Goal: Task Accomplishment & Management: Manage account settings

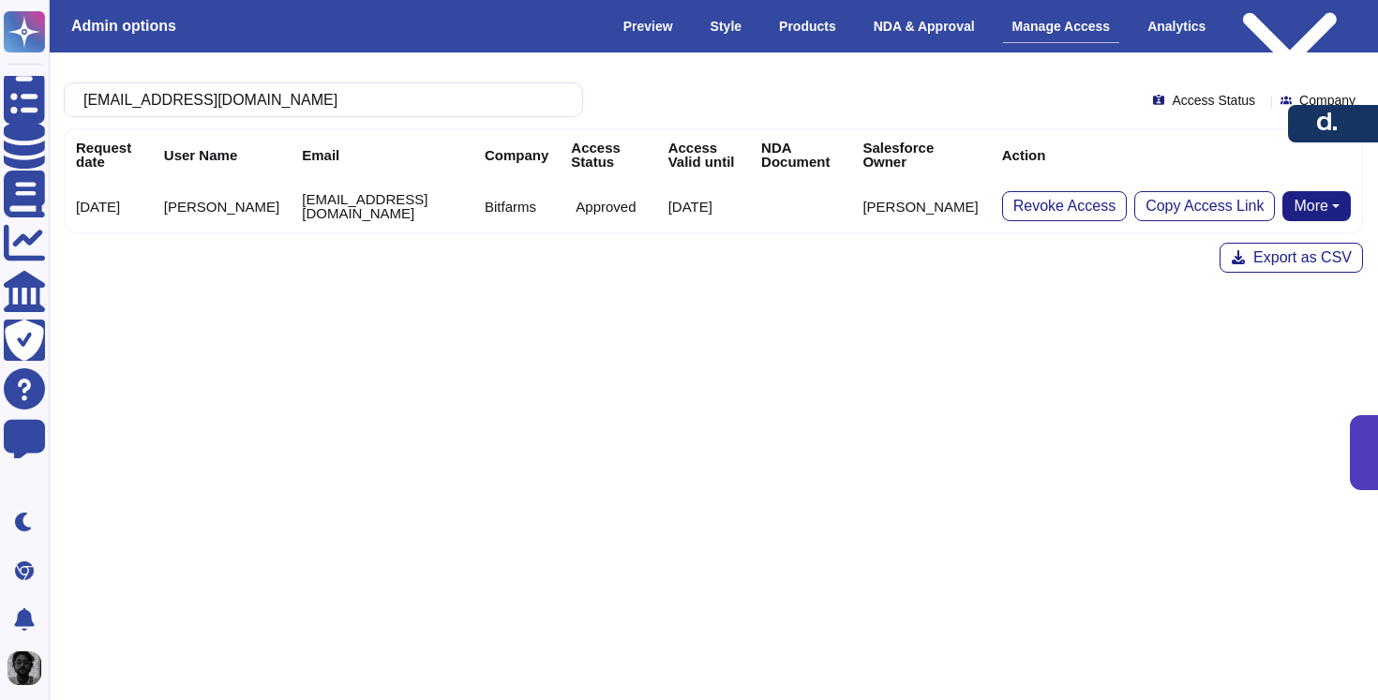
click at [427, 112] on input "[EMAIL_ADDRESS][DOMAIN_NAME]" at bounding box center [318, 99] width 489 height 33
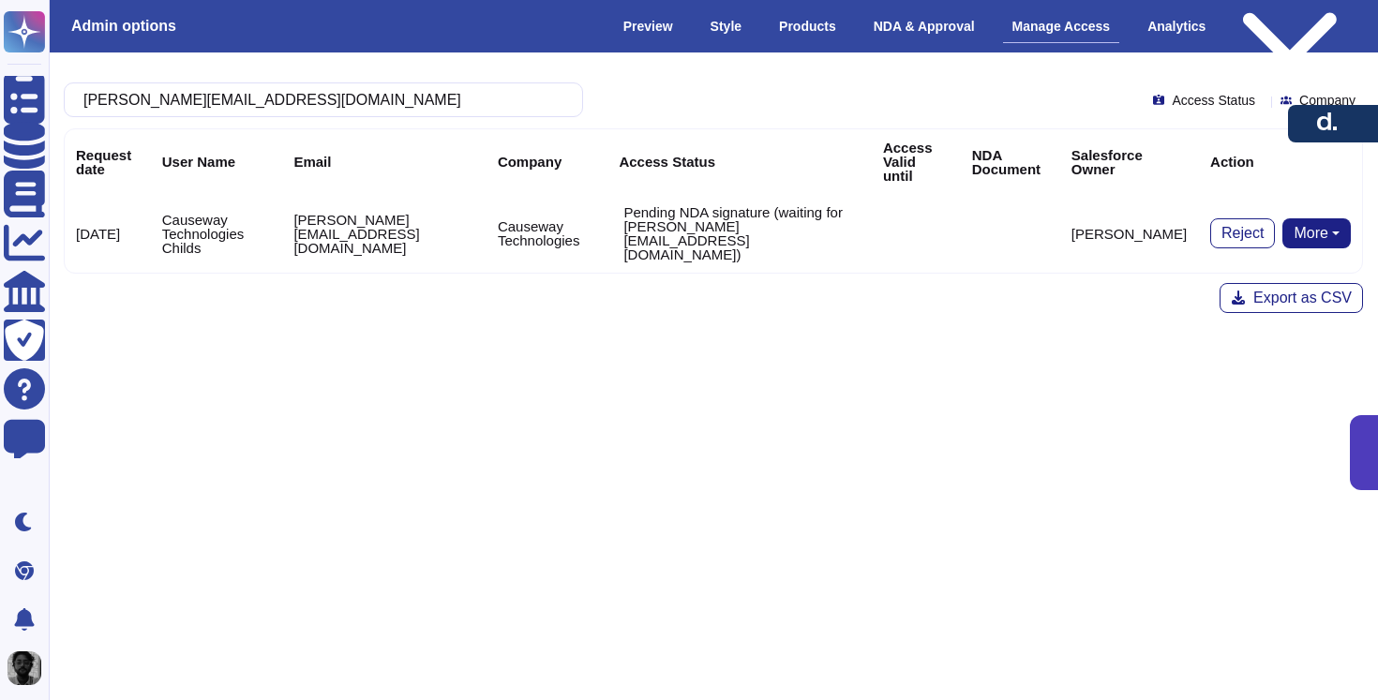
type input "[PERSON_NAME][EMAIL_ADDRESS][DOMAIN_NAME]"
click at [637, 195] on td "Pending NDA signature (waiting for [PERSON_NAME][EMAIL_ADDRESS][DOMAIN_NAME])" at bounding box center [739, 233] width 264 height 79
drag, startPoint x: 637, startPoint y: 195, endPoint x: 799, endPoint y: 222, distance: 164.4
click at [799, 222] on td "Pending NDA signature (waiting for [PERSON_NAME][EMAIL_ADDRESS][DOMAIN_NAME])" at bounding box center [739, 233] width 264 height 79
click at [825, 226] on td "Pending NDA signature (waiting for [PERSON_NAME][EMAIL_ADDRESS][DOMAIN_NAME])" at bounding box center [739, 233] width 264 height 79
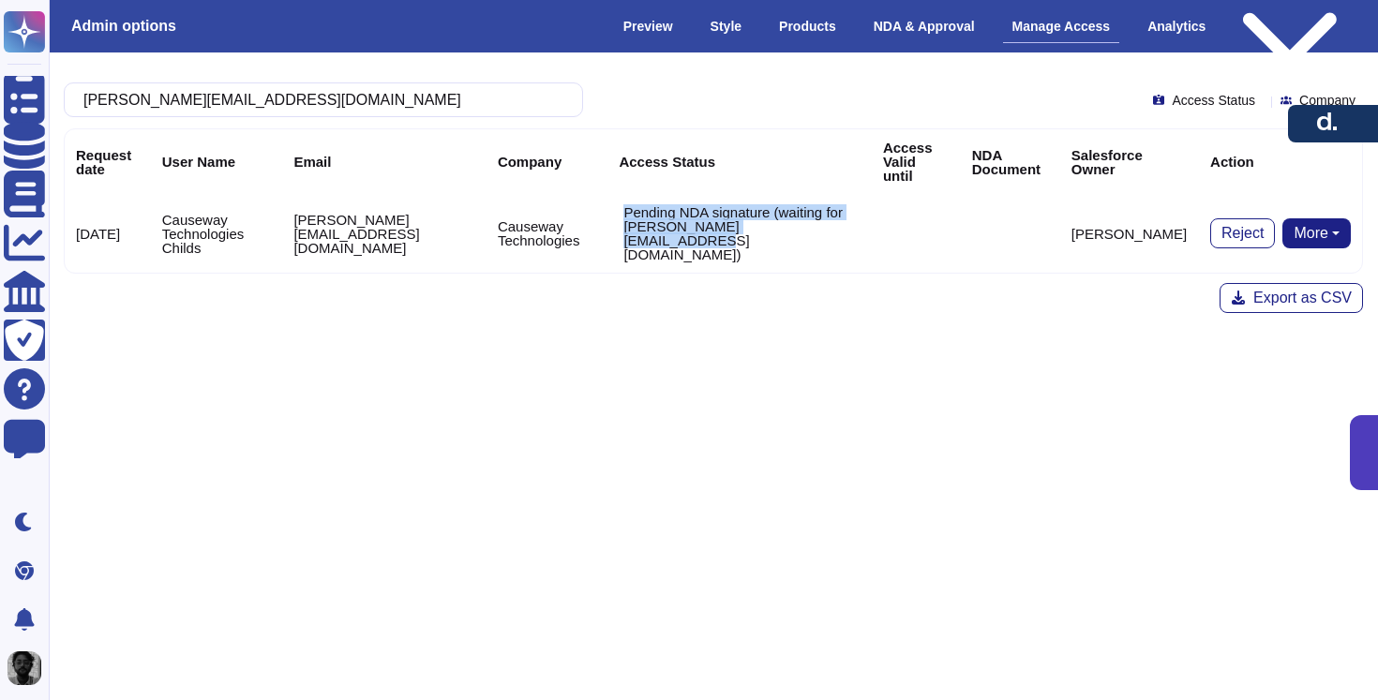
drag, startPoint x: 825, startPoint y: 226, endPoint x: 635, endPoint y: 210, distance: 191.0
click at [635, 210] on td "Pending NDA signature (waiting for [PERSON_NAME][EMAIL_ADDRESS][DOMAIN_NAME])" at bounding box center [739, 233] width 264 height 79
click at [884, 248] on div "[PERSON_NAME][EMAIL_ADDRESS][DOMAIN_NAME] Access Status Company Request date Us…" at bounding box center [713, 197] width 1329 height 261
click at [1322, 219] on button "More" at bounding box center [1316, 233] width 68 height 30
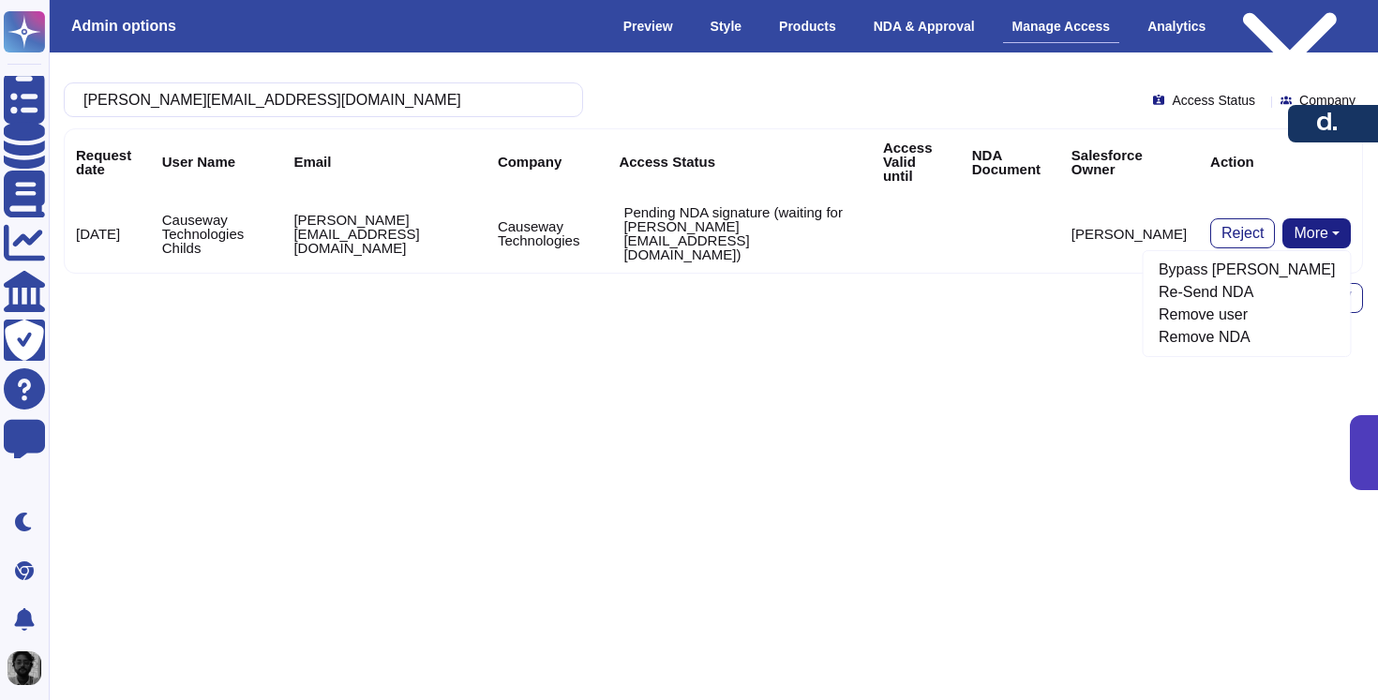
click at [1014, 311] on div "[PERSON_NAME][EMAIL_ADDRESS][DOMAIN_NAME] Access Status Company Request date Us…" at bounding box center [713, 197] width 1359 height 291
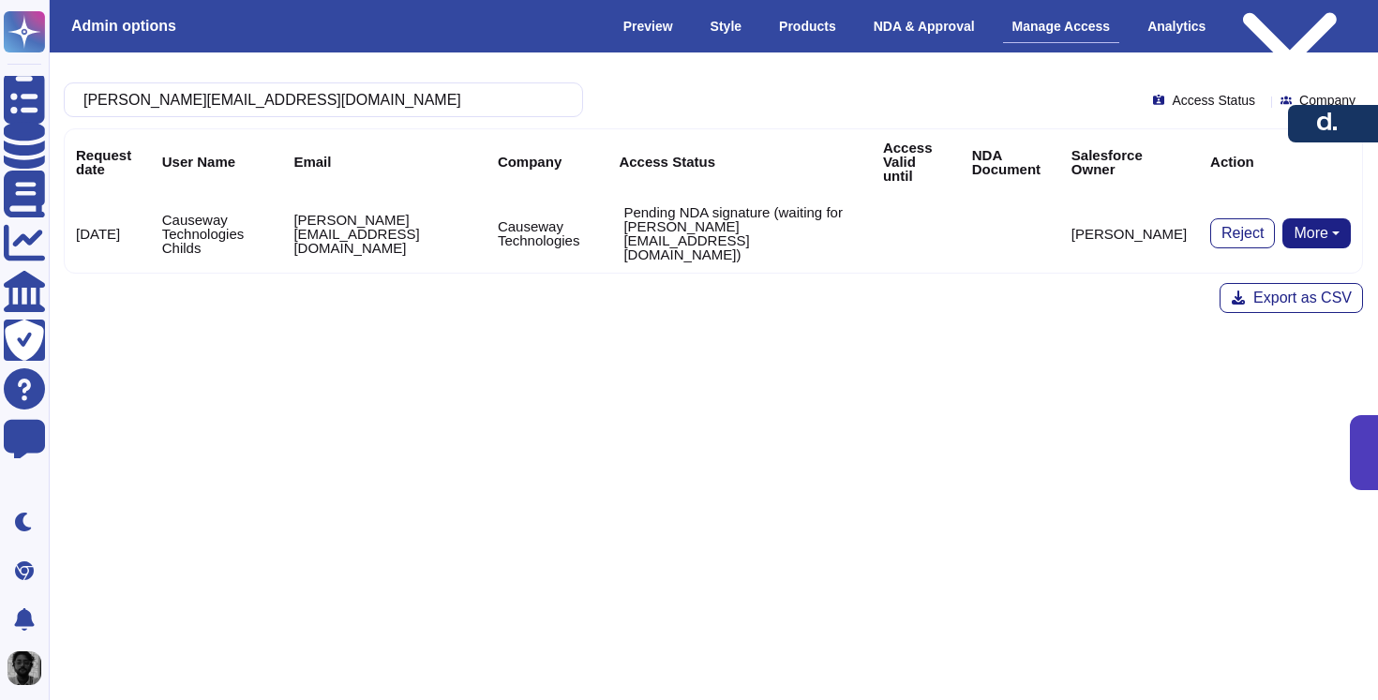
click at [1326, 218] on button "More" at bounding box center [1316, 233] width 68 height 30
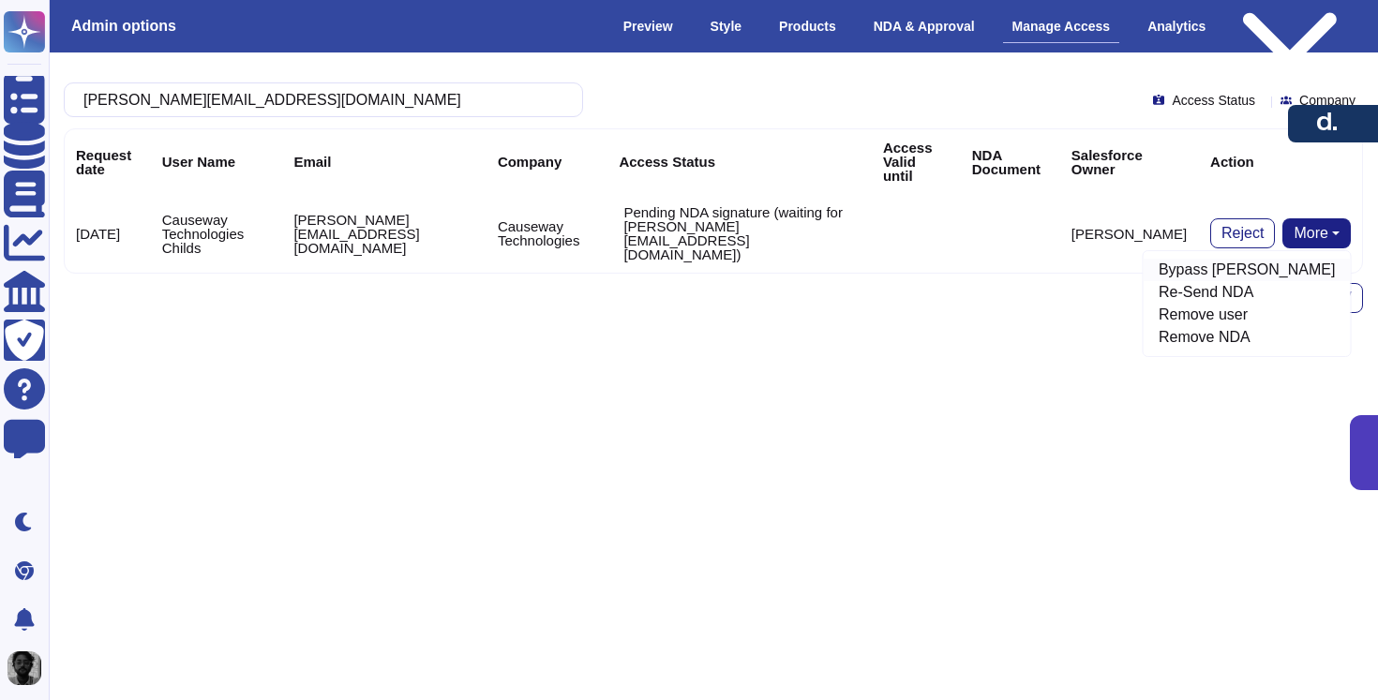
click at [1282, 259] on link "Bypass [PERSON_NAME]" at bounding box center [1247, 270] width 207 height 22
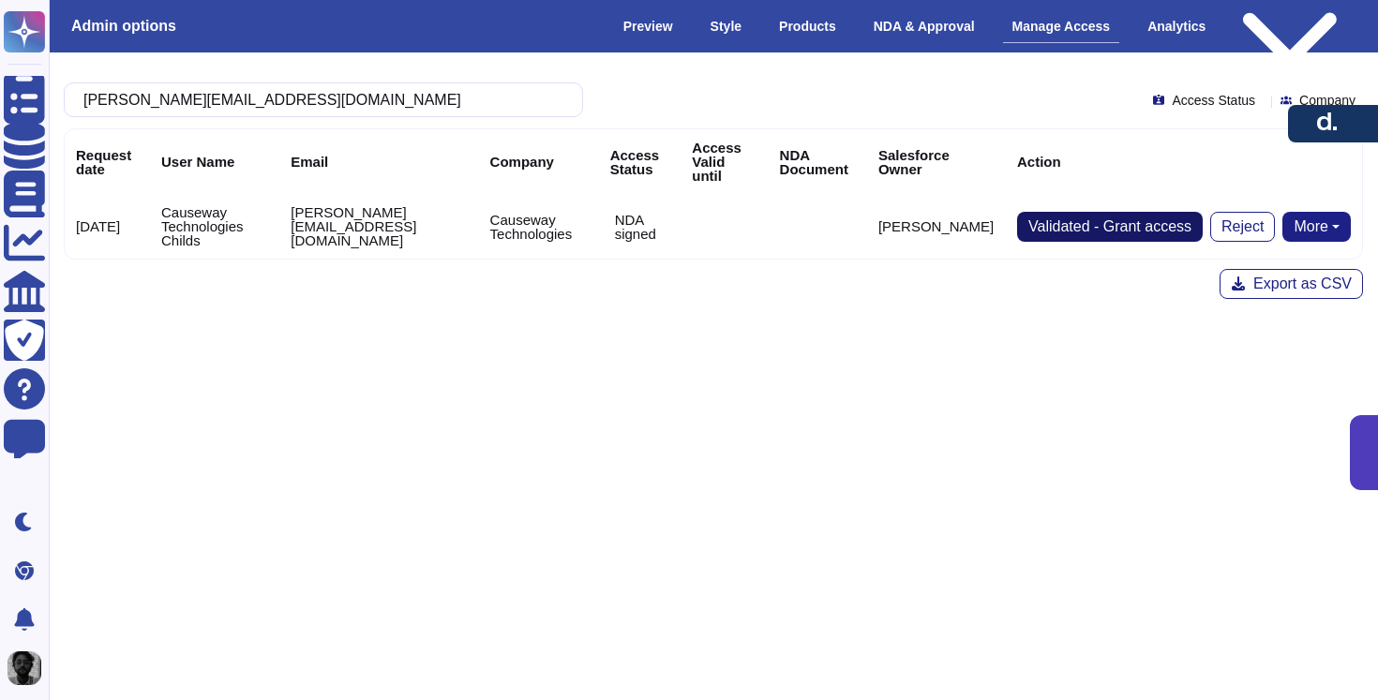
click at [1125, 229] on span "Validated - Grant access" at bounding box center [1109, 226] width 163 height 15
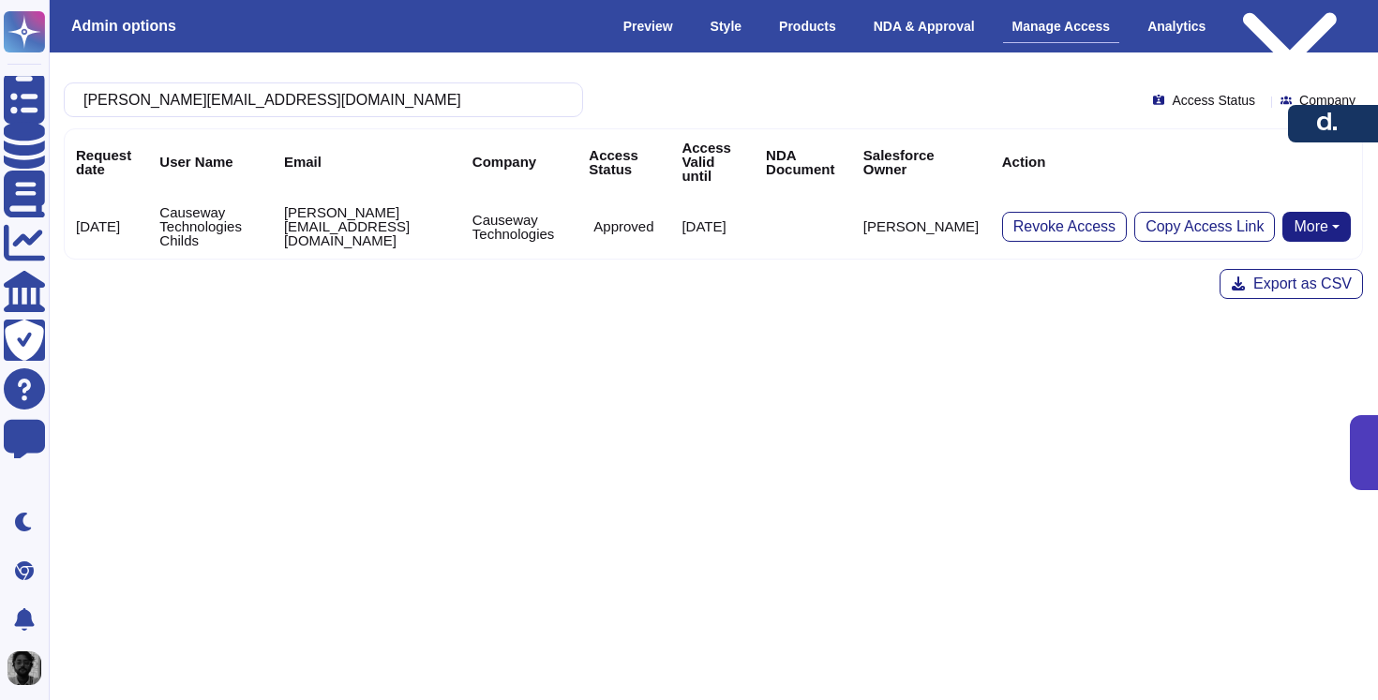
click at [183, 210] on td "Causeway Technologies Childs" at bounding box center [210, 226] width 125 height 65
drag, startPoint x: 183, startPoint y: 210, endPoint x: 189, endPoint y: 237, distance: 28.0
click at [189, 237] on td "Causeway Technologies Childs" at bounding box center [210, 226] width 125 height 65
copy td "Causeway Technologies Childs"
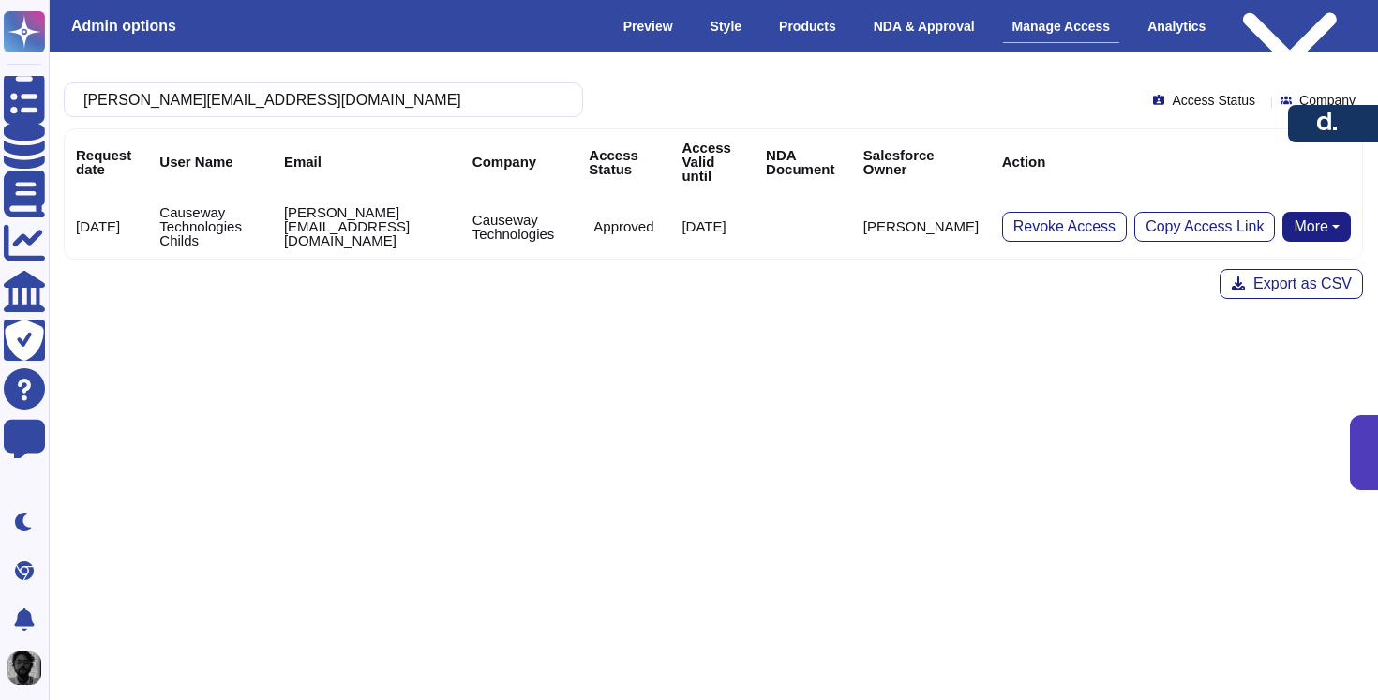
click at [299, 216] on td "[PERSON_NAME][EMAIL_ADDRESS][DOMAIN_NAME]" at bounding box center [367, 226] width 188 height 65
drag, startPoint x: 299, startPoint y: 216, endPoint x: 441, endPoint y: 224, distance: 141.8
click at [441, 224] on td "[PERSON_NAME][EMAIL_ADDRESS][DOMAIN_NAME]" at bounding box center [367, 226] width 188 height 65
copy td "[PERSON_NAME][EMAIL_ADDRESS][DOMAIN_NAME]"
click at [499, 217] on td "Causeway Technologies" at bounding box center [519, 226] width 117 height 65
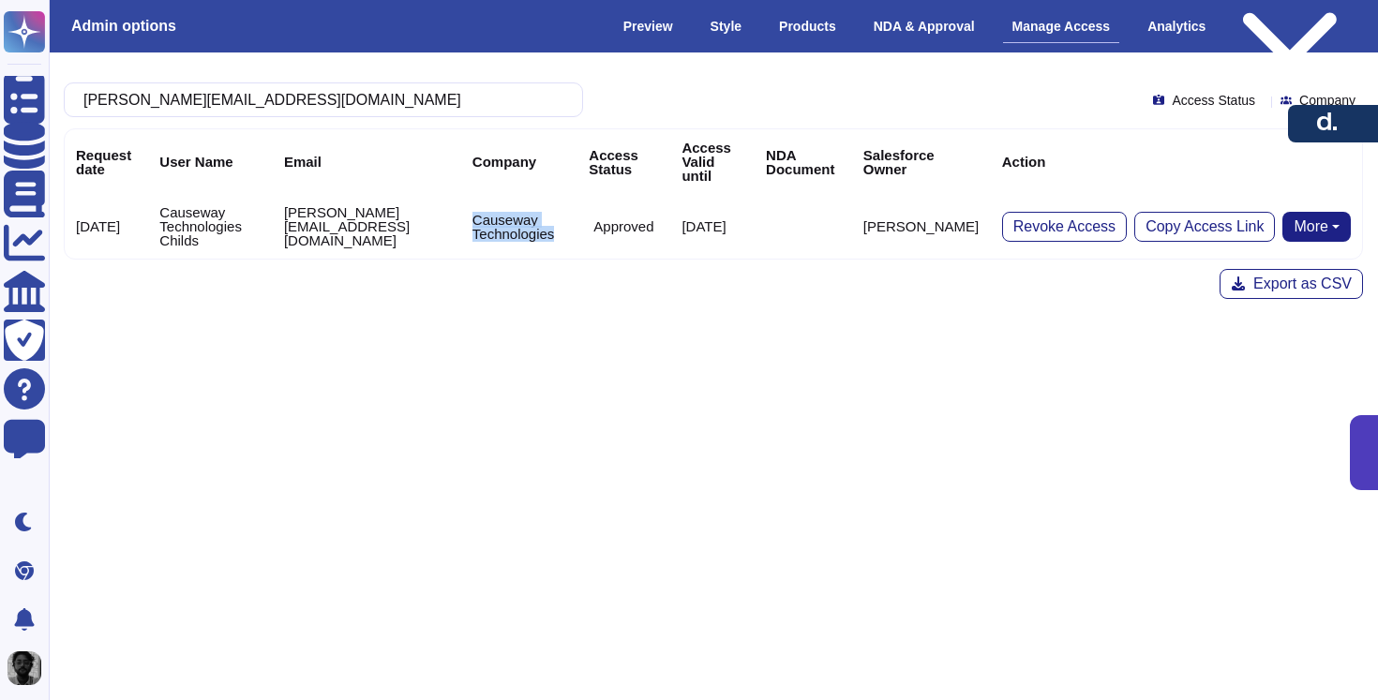
drag, startPoint x: 499, startPoint y: 217, endPoint x: 518, endPoint y: 229, distance: 22.7
click at [518, 229] on td "Causeway Technologies" at bounding box center [519, 226] width 117 height 65
click at [307, 228] on td "[PERSON_NAME][EMAIL_ADDRESS][DOMAIN_NAME]" at bounding box center [367, 226] width 188 height 65
drag, startPoint x: 307, startPoint y: 228, endPoint x: 341, endPoint y: 227, distance: 34.7
click at [341, 227] on td "[PERSON_NAME][EMAIL_ADDRESS][DOMAIN_NAME]" at bounding box center [367, 226] width 188 height 65
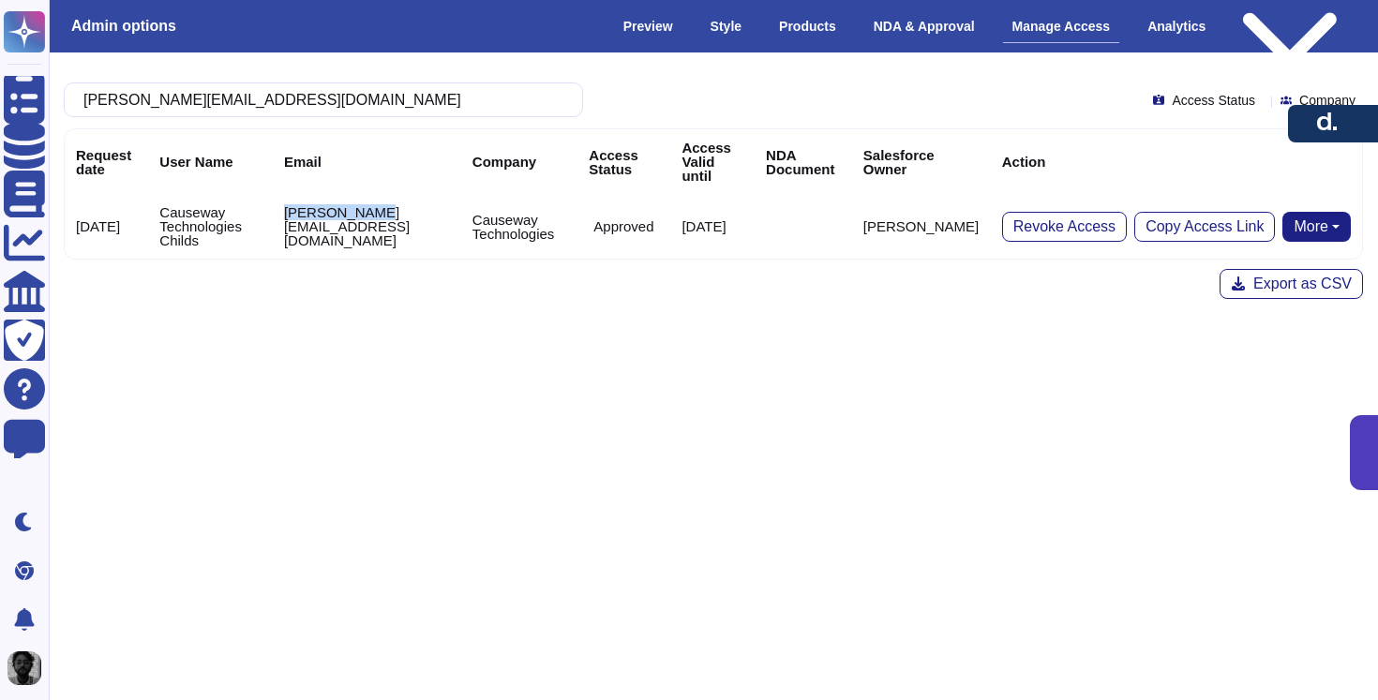
copy td "[PERSON_NAME].childs"
